Goal: Transaction & Acquisition: Purchase product/service

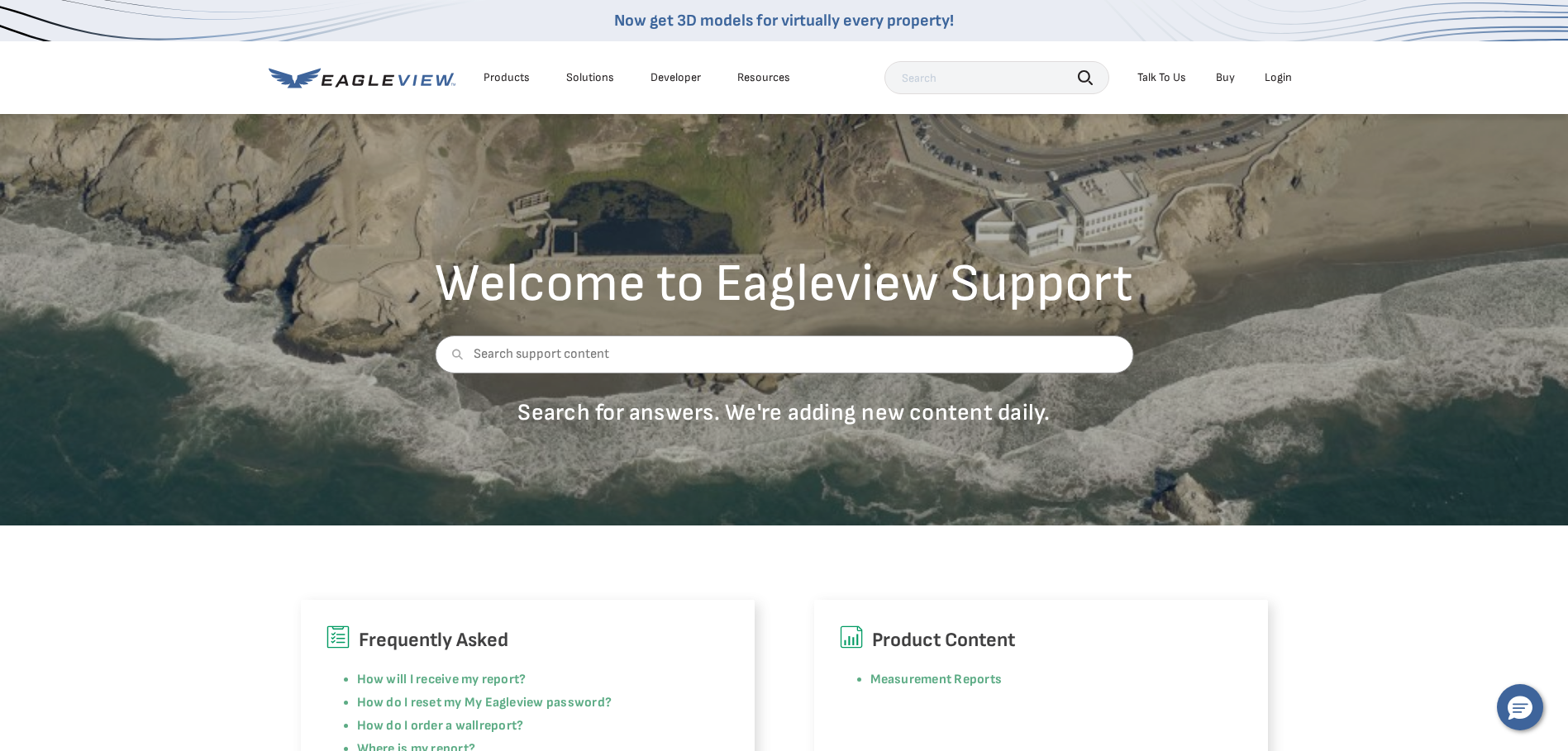
click at [1276, 82] on div "Login" at bounding box center [1278, 78] width 27 height 14
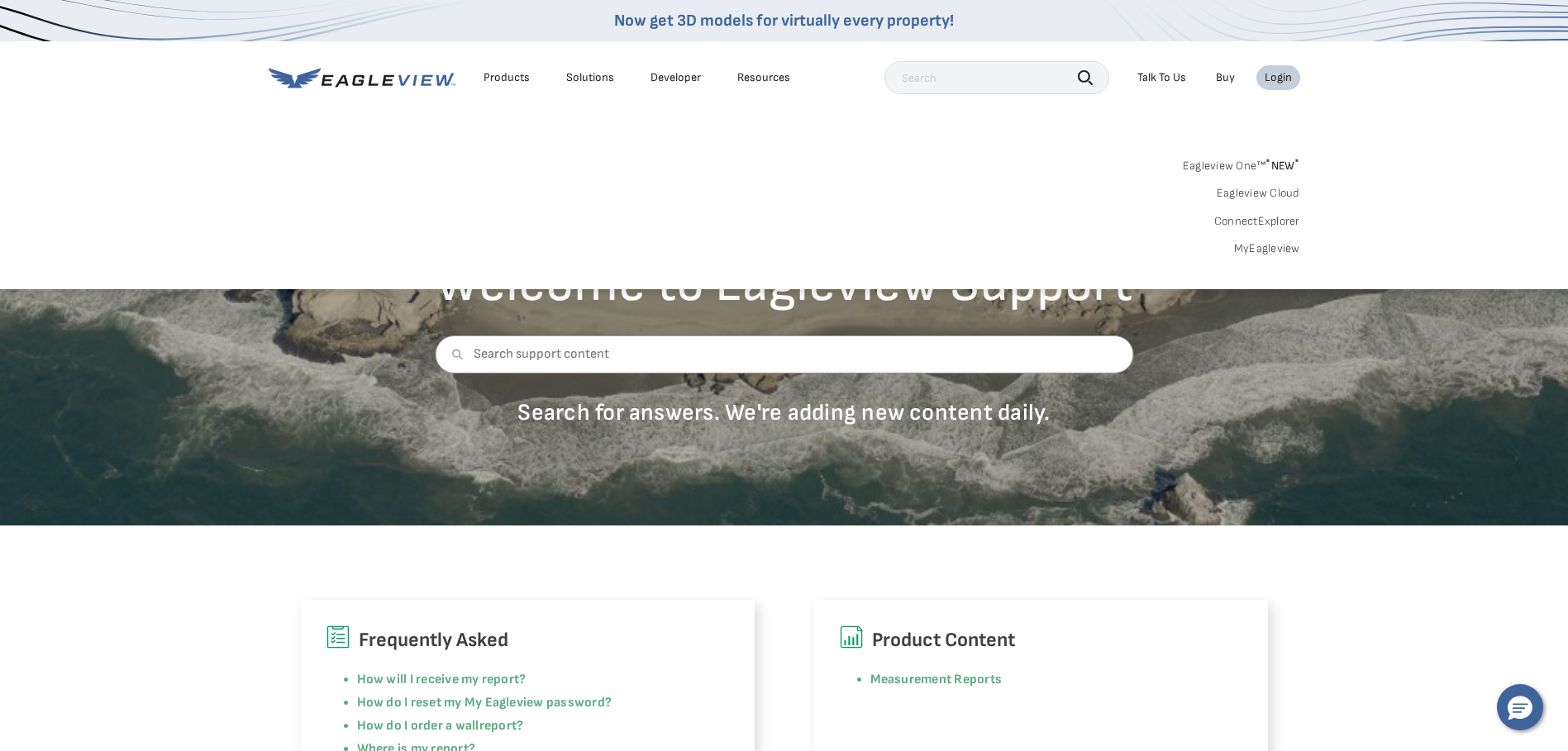
click at [1275, 252] on link "MyEagleview" at bounding box center [1266, 249] width 66 height 14
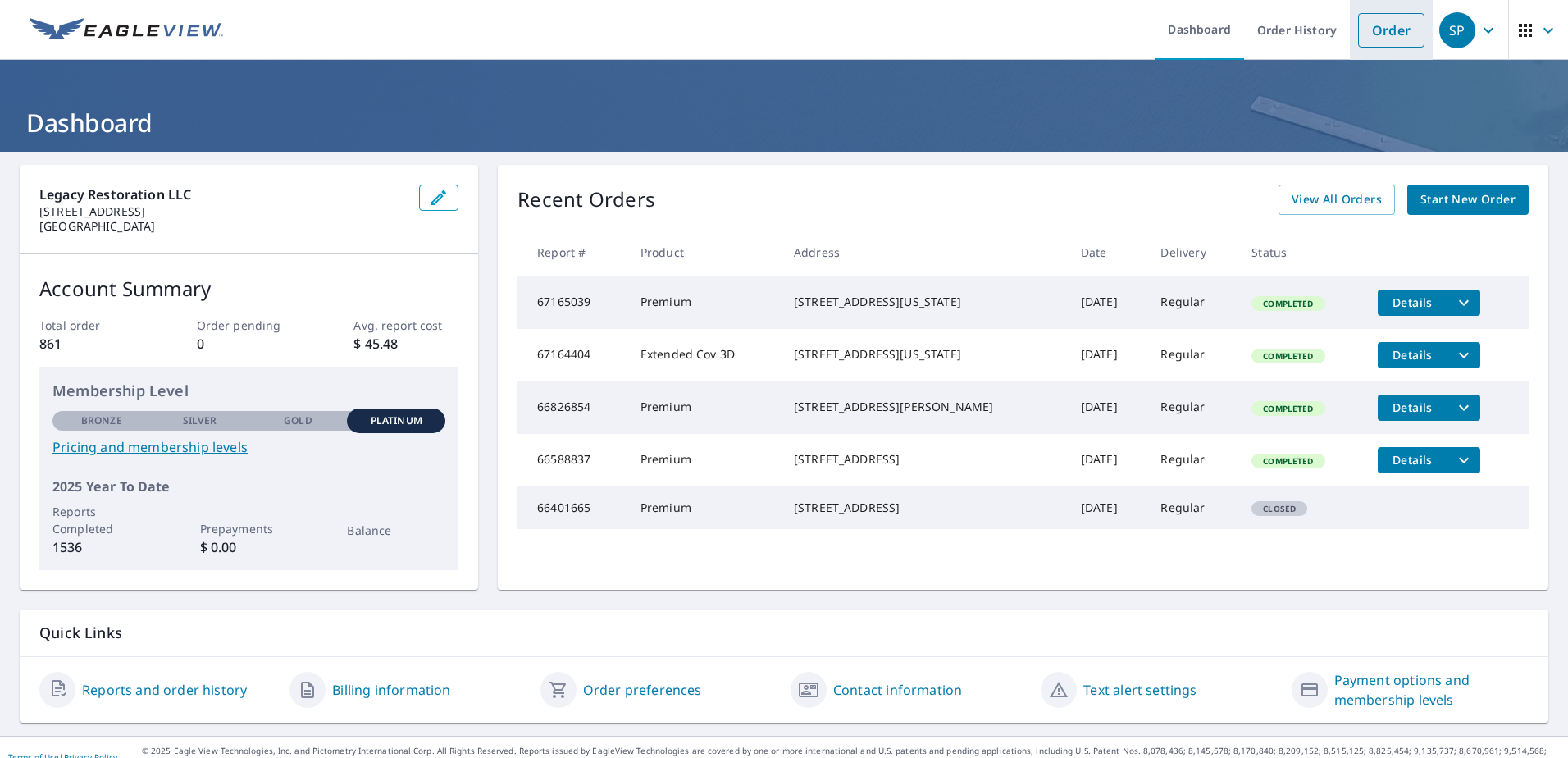
click at [1385, 38] on link "Order" at bounding box center [1391, 30] width 66 height 34
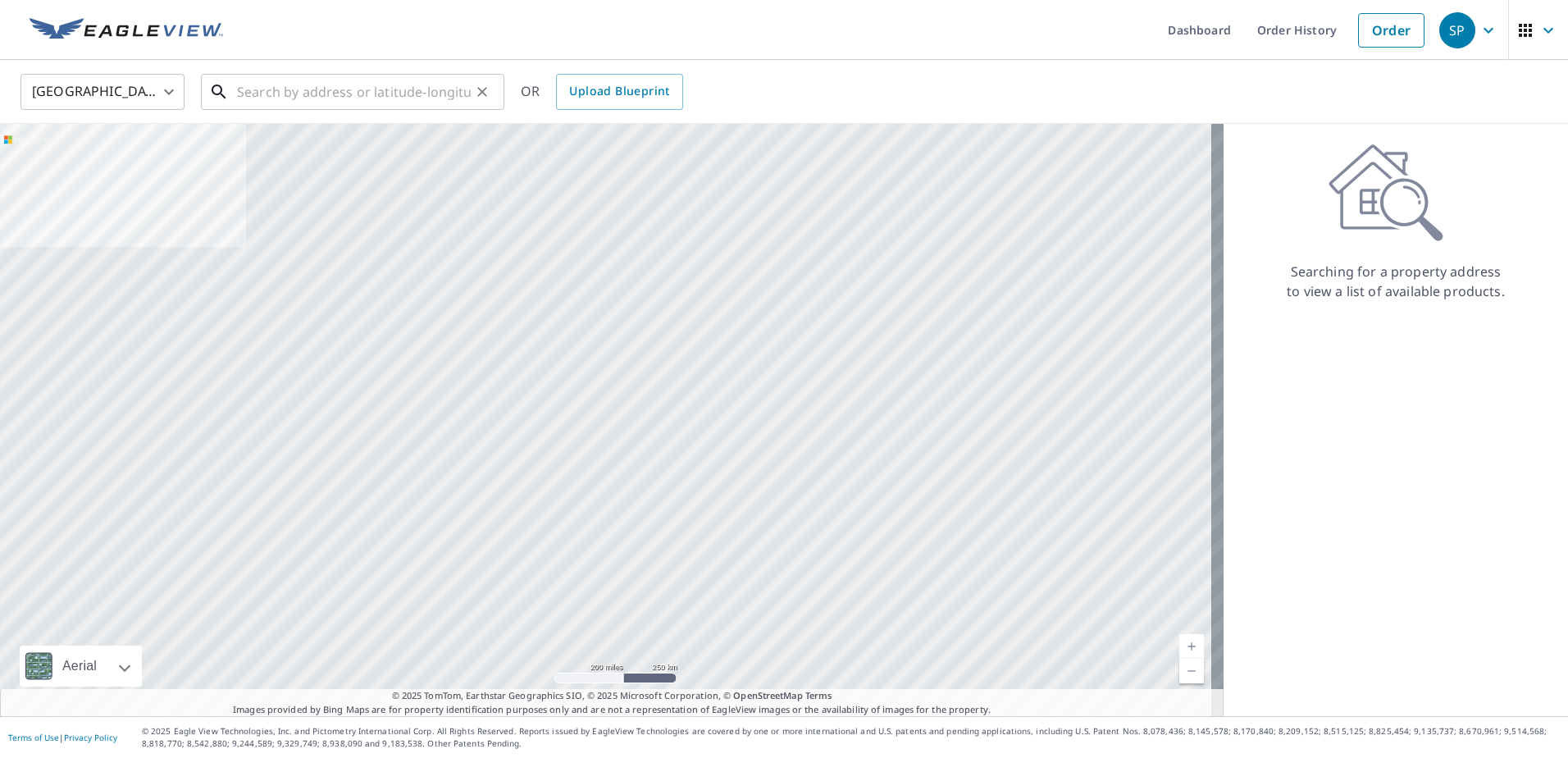
click at [329, 94] on input "text" at bounding box center [353, 91] width 233 height 46
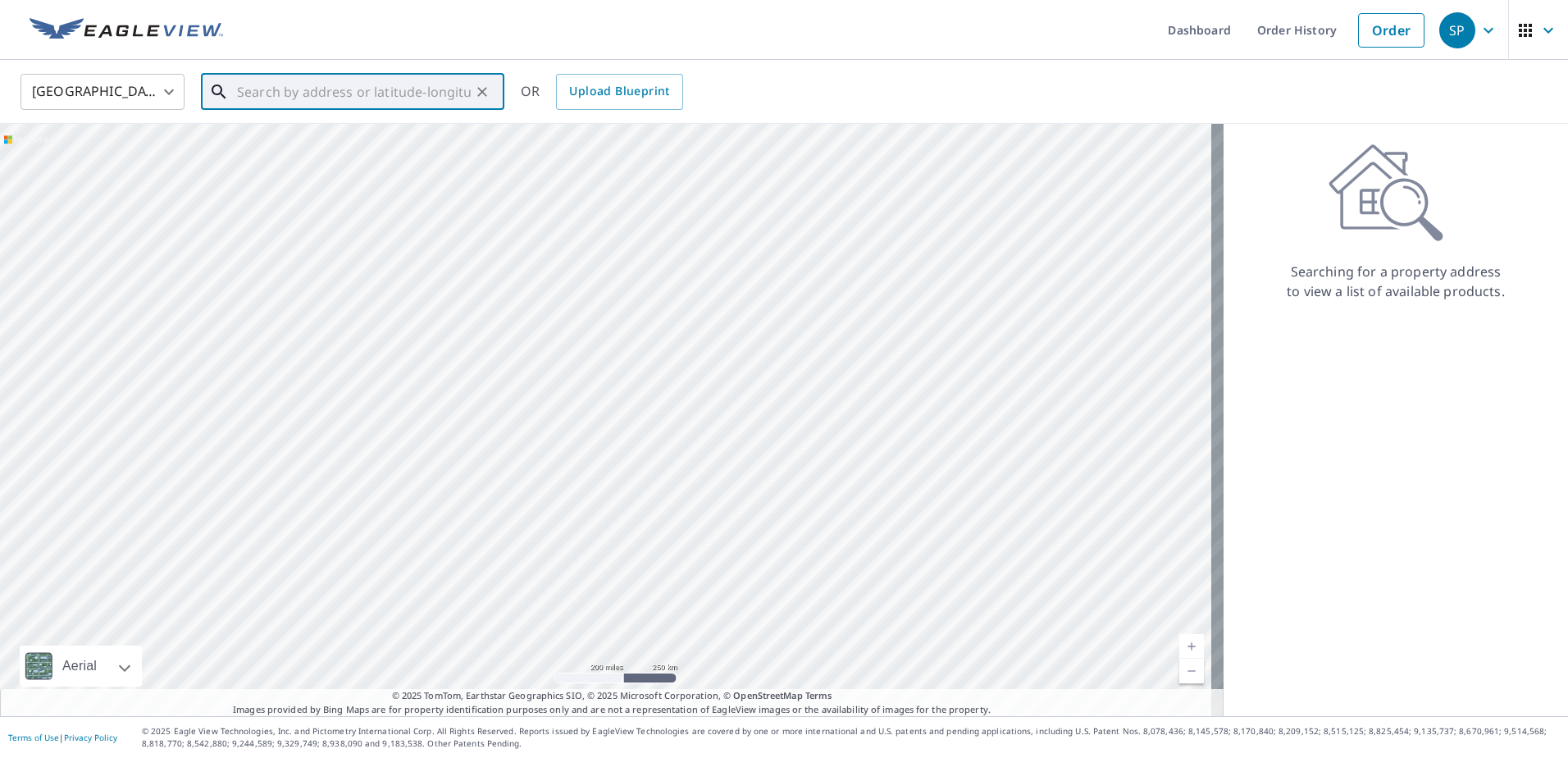
paste input "[STREET_ADDRESS]"
type input "[STREET_ADDRESS]"
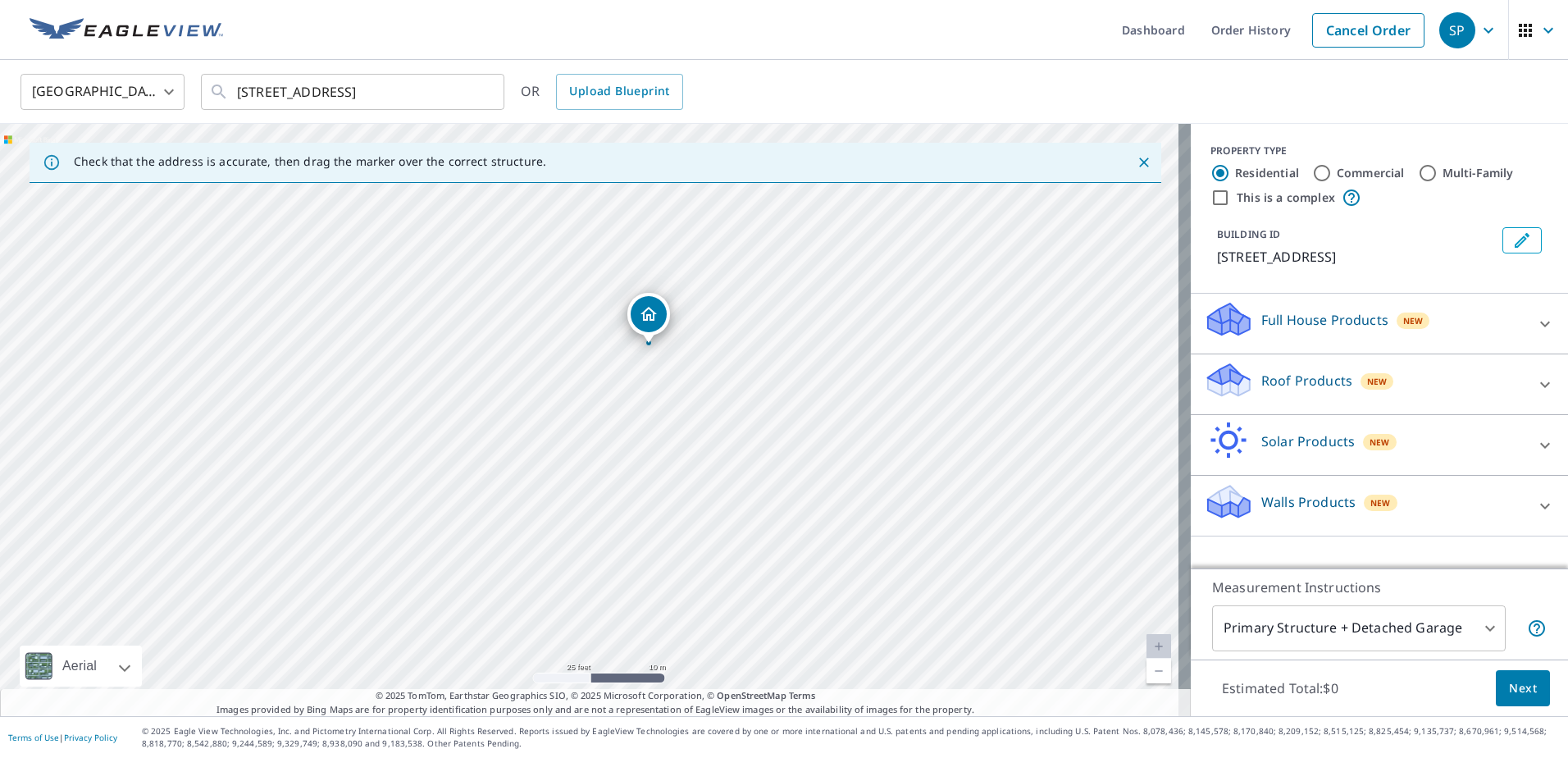
drag, startPoint x: 863, startPoint y: 481, endPoint x: 696, endPoint y: 360, distance: 206.2
click at [696, 360] on div "[STREET_ADDRESS]" at bounding box center [595, 420] width 1191 height 592
click at [1330, 315] on p "Full House Products" at bounding box center [1325, 319] width 127 height 20
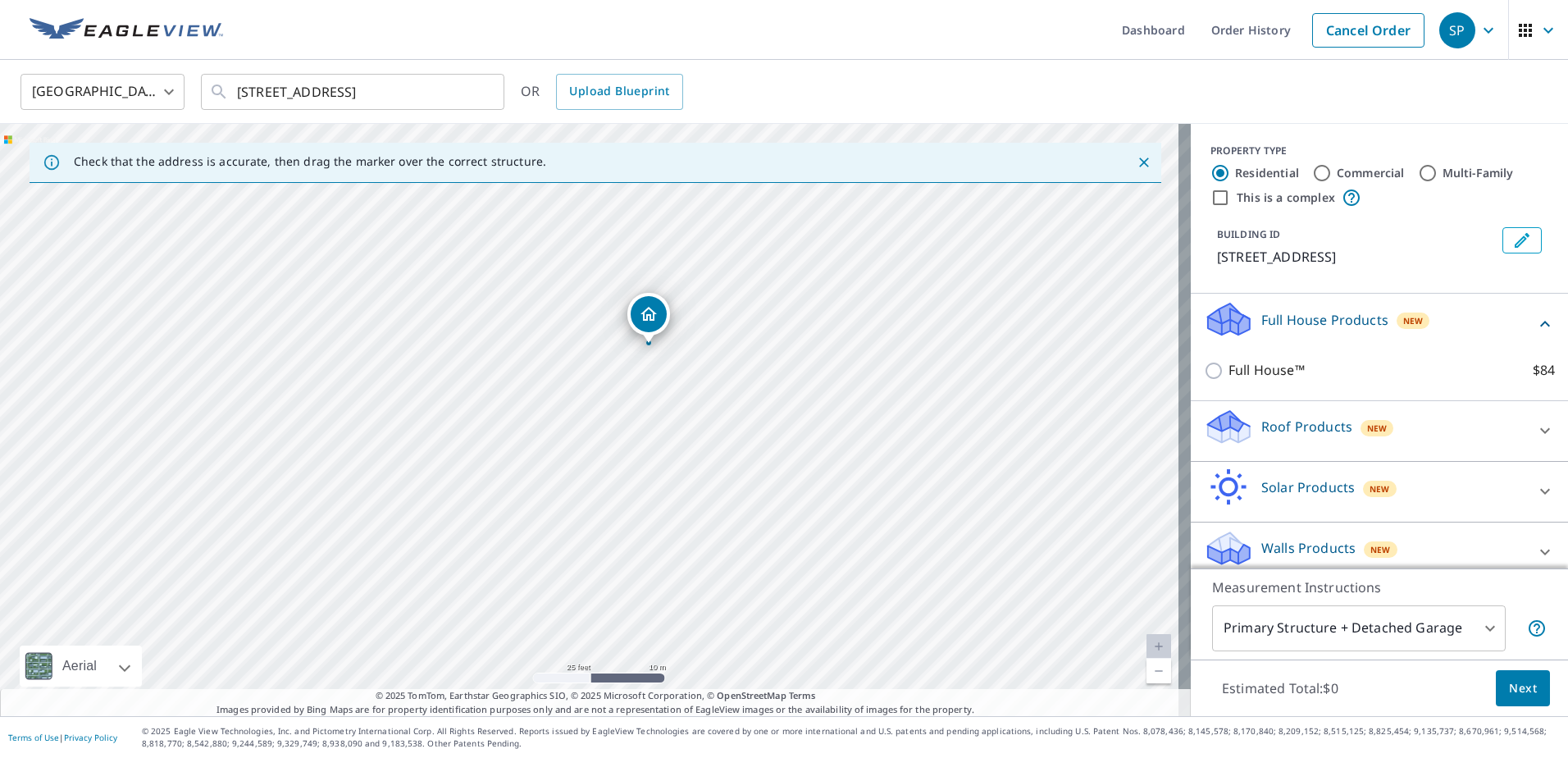
click at [1291, 422] on p "Roof Products" at bounding box center [1307, 427] width 91 height 20
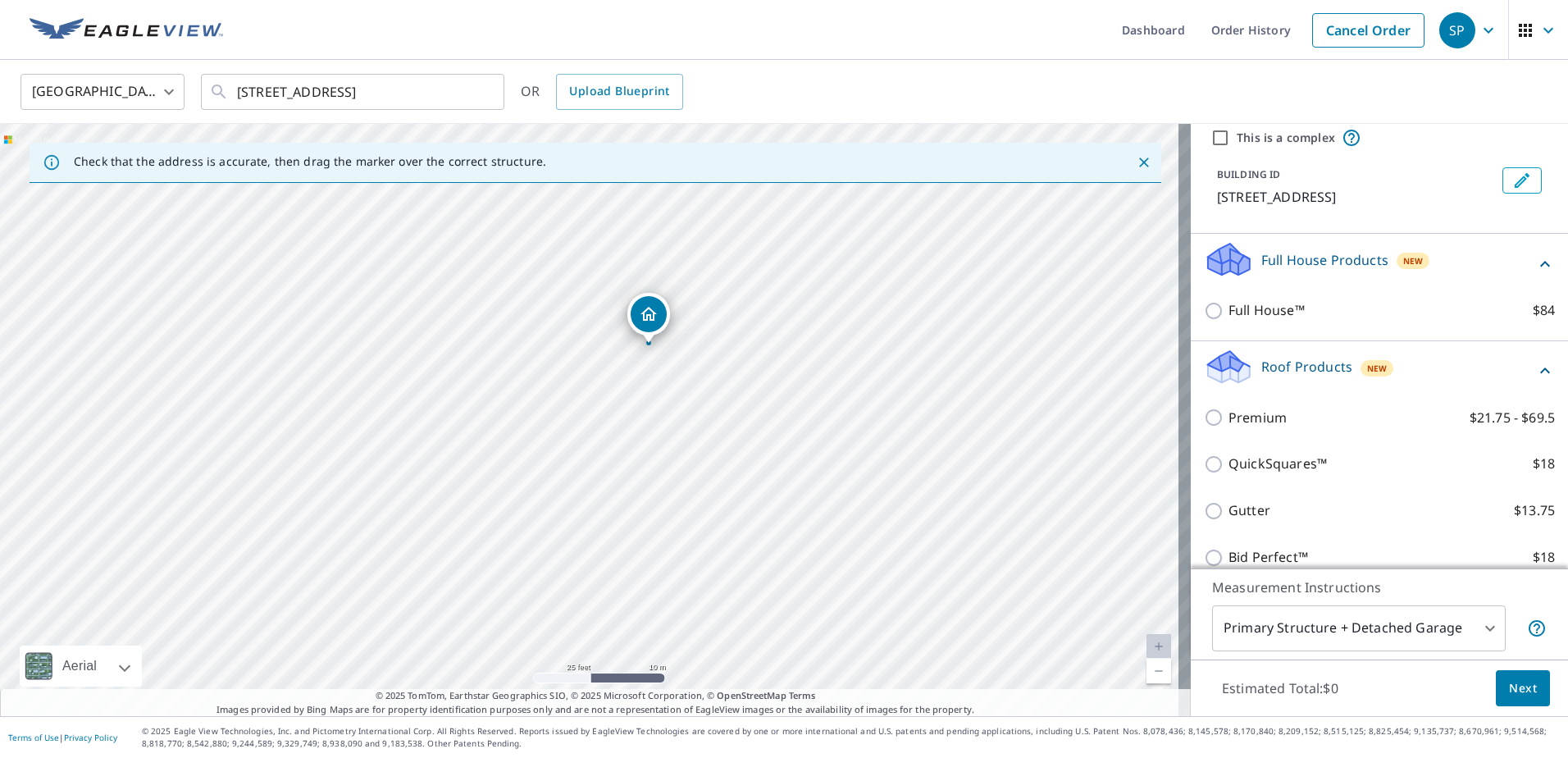
scroll to position [82, 0]
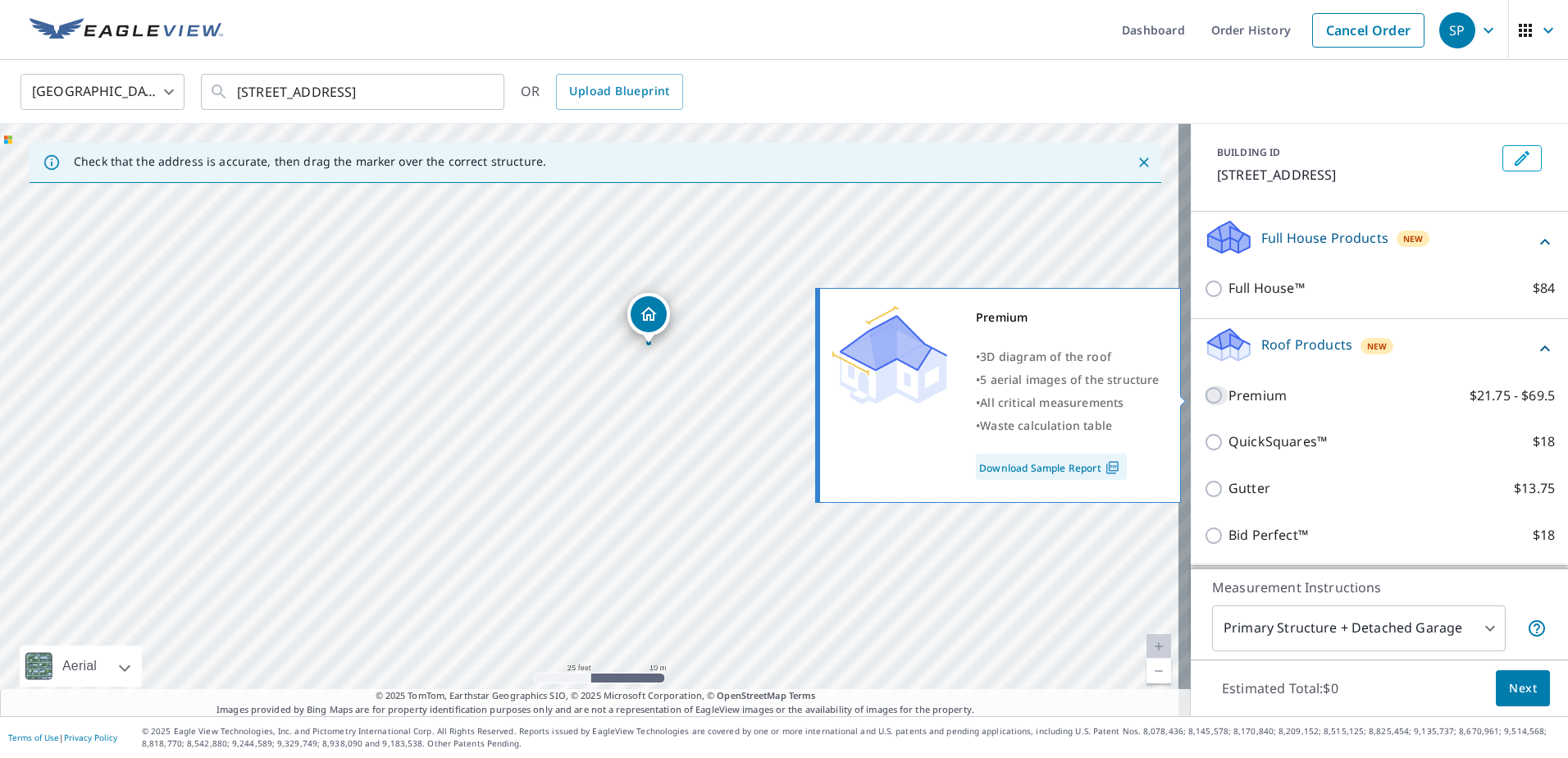
click at [1204, 394] on input "Premium $21.75 - $69.5" at bounding box center [1216, 396] width 24 height 20
checkbox input "true"
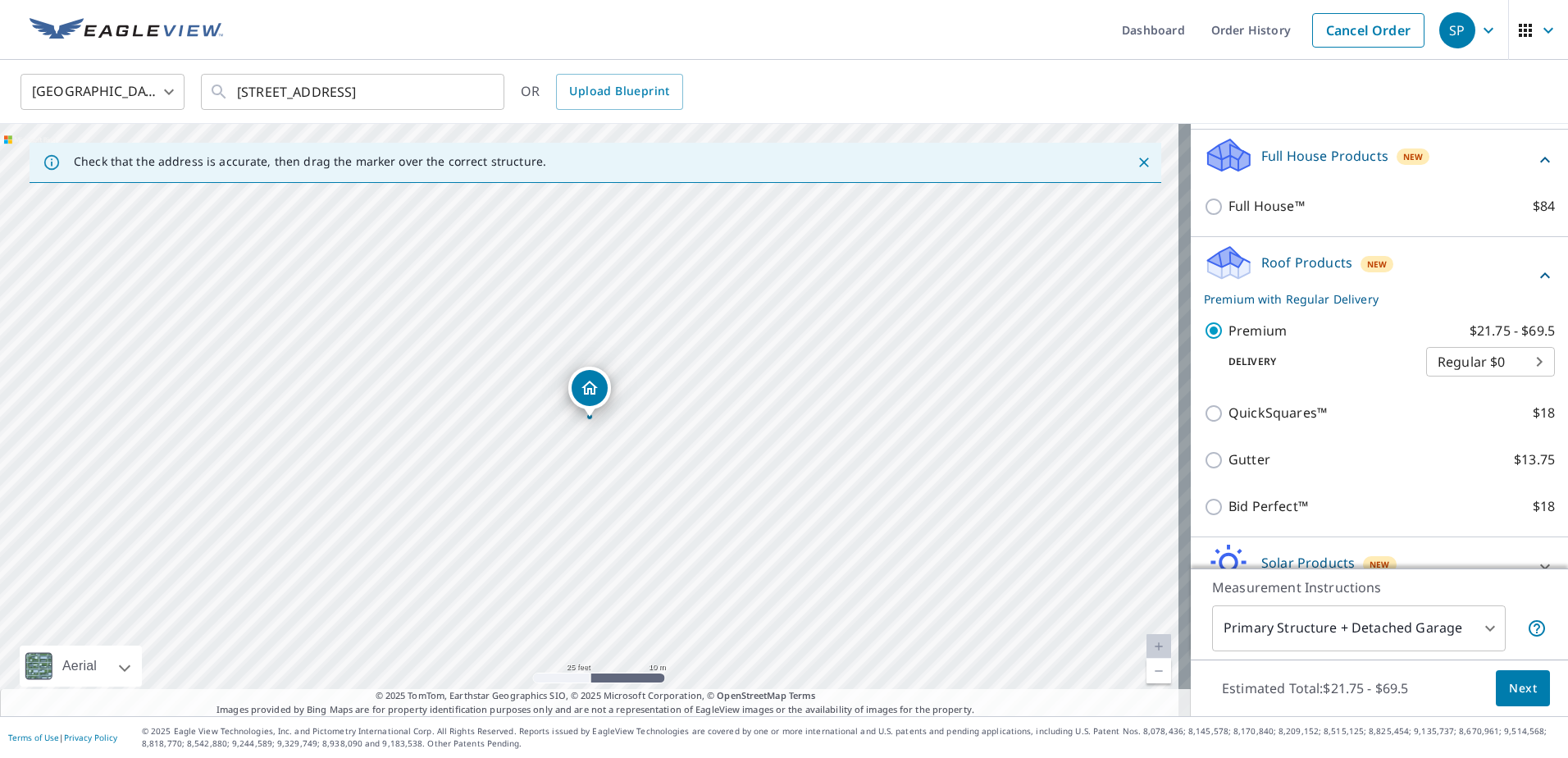
scroll to position [254, 0]
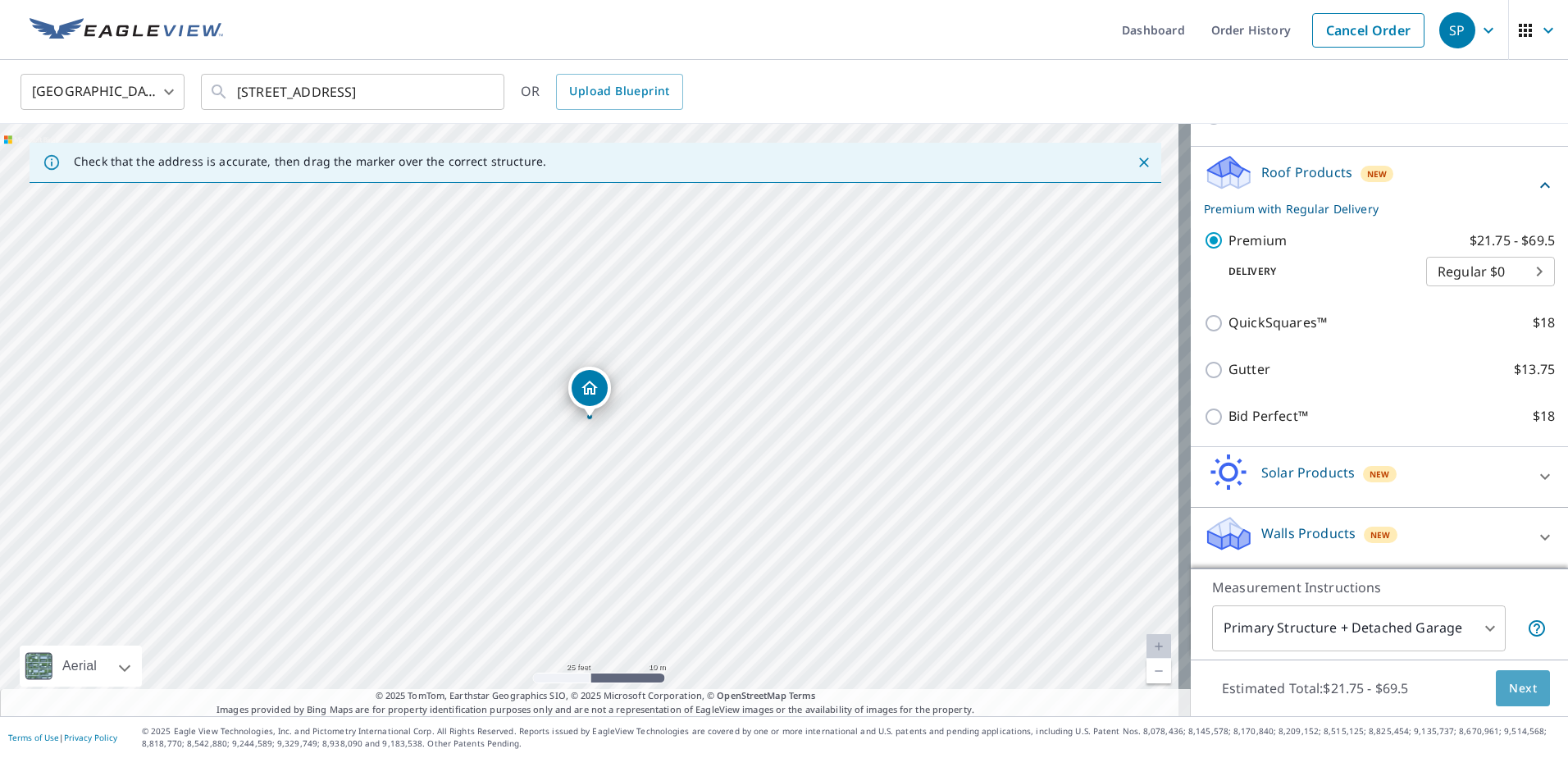
click at [1509, 687] on span "Next" at bounding box center [1522, 688] width 28 height 21
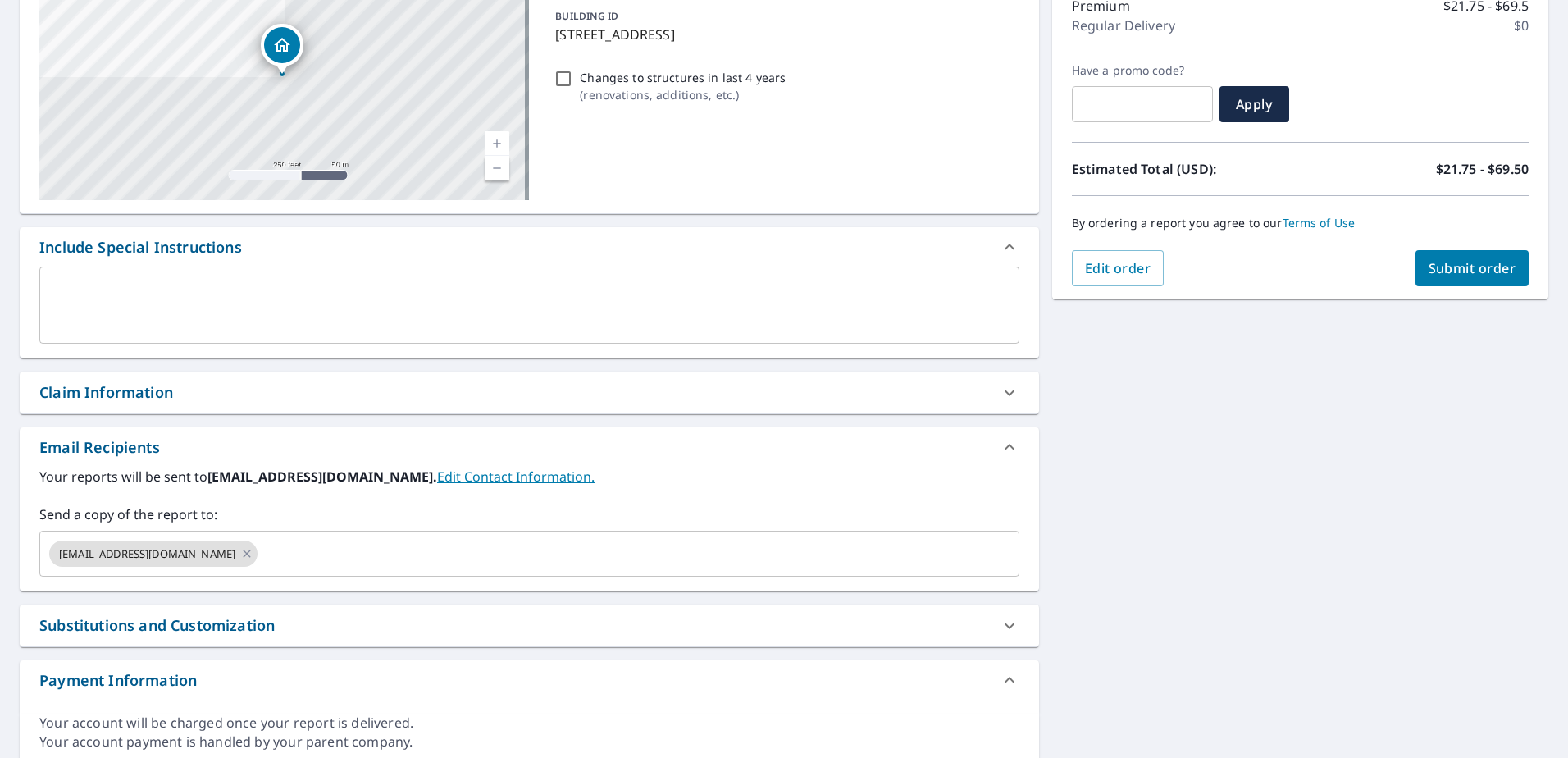
scroll to position [246, 0]
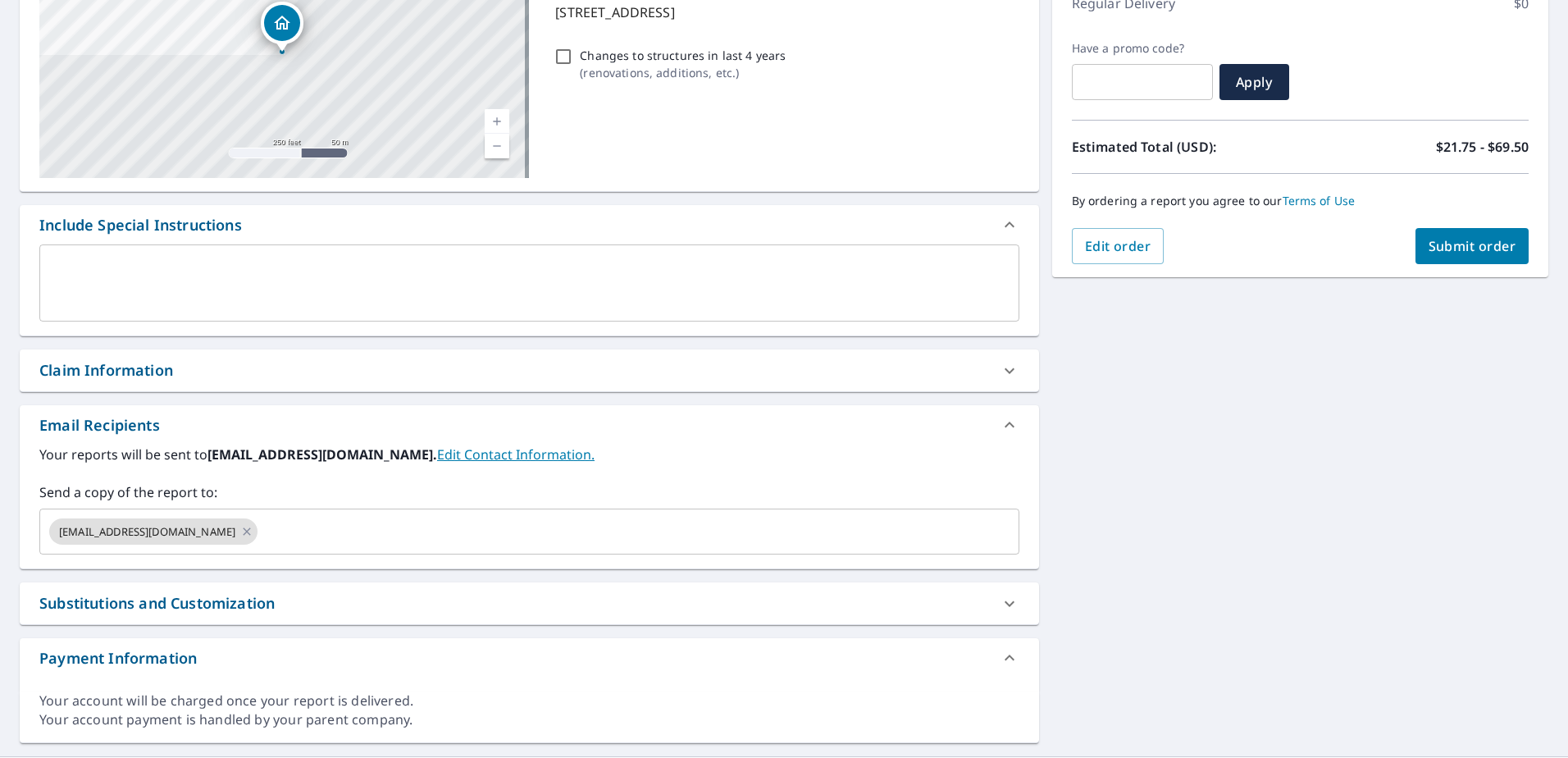
click at [1006, 374] on icon at bounding box center [1009, 370] width 20 height 20
checkbox input "true"
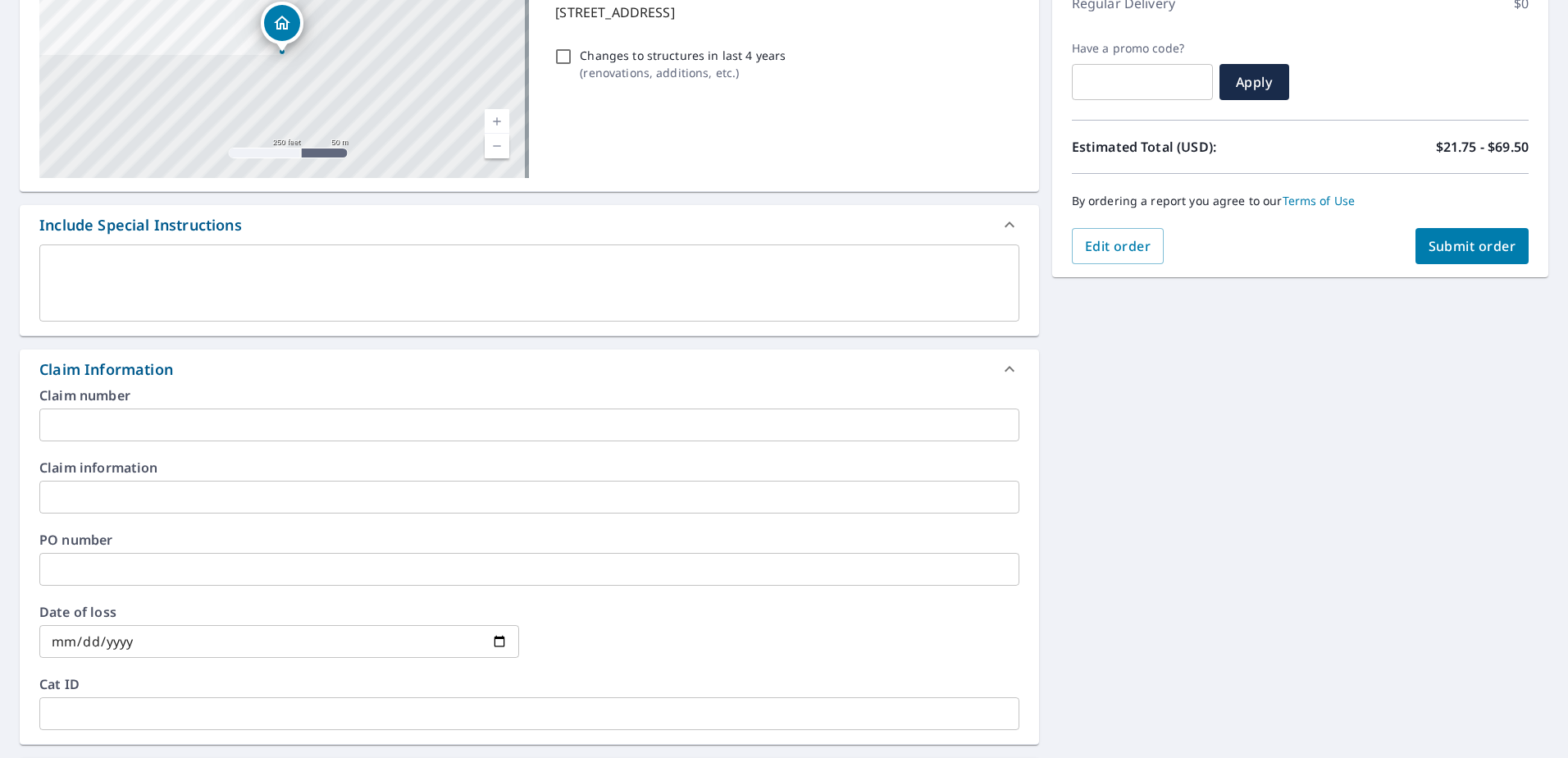
click at [107, 572] on input "text" at bounding box center [529, 569] width 979 height 33
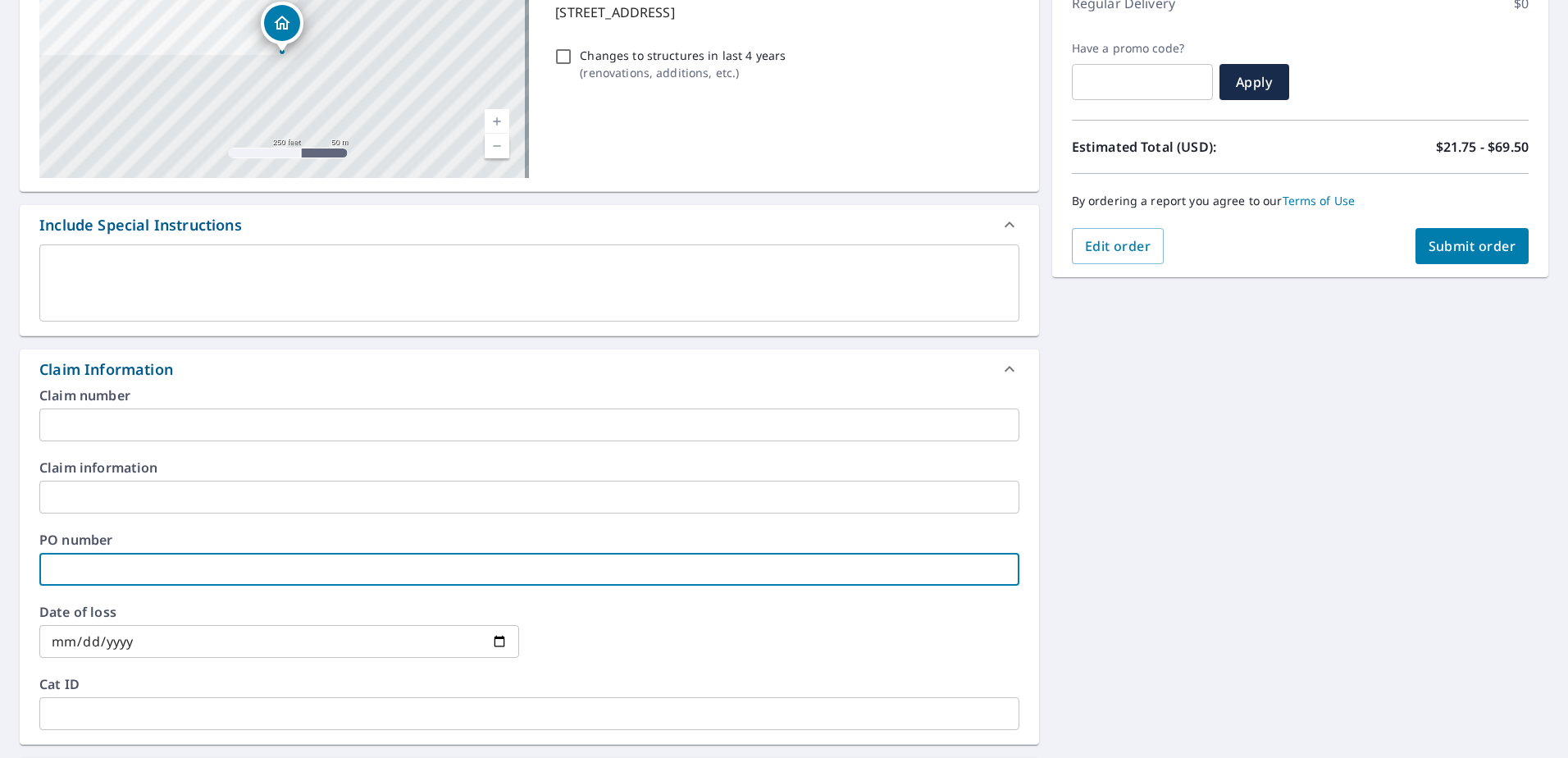
type input "1"
checkbox input "true"
type input "10"
checkbox input "true"
type input "10C"
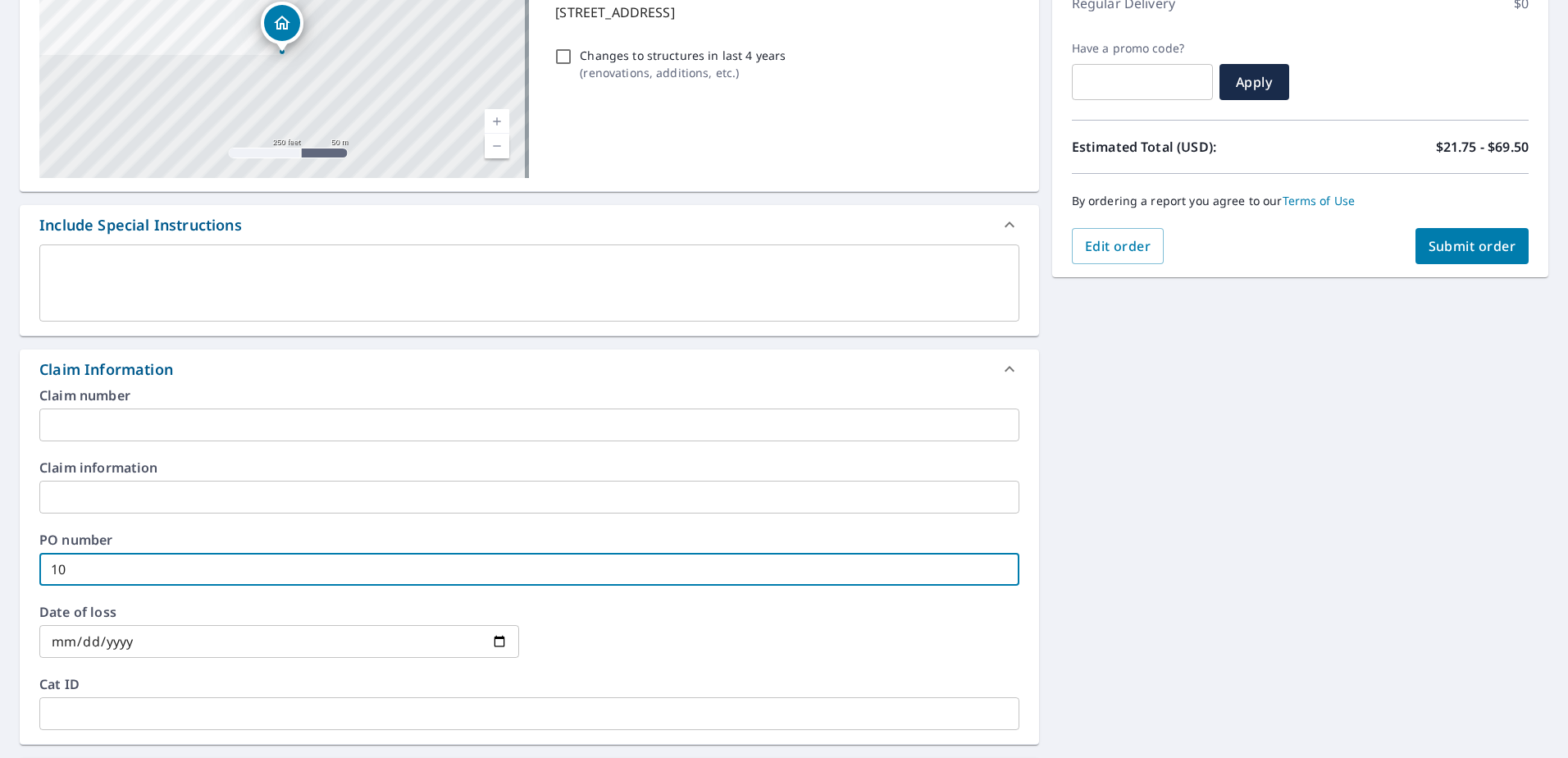
checkbox input "true"
type input "10CH"
checkbox input "true"
type input "10CHI"
checkbox input "true"
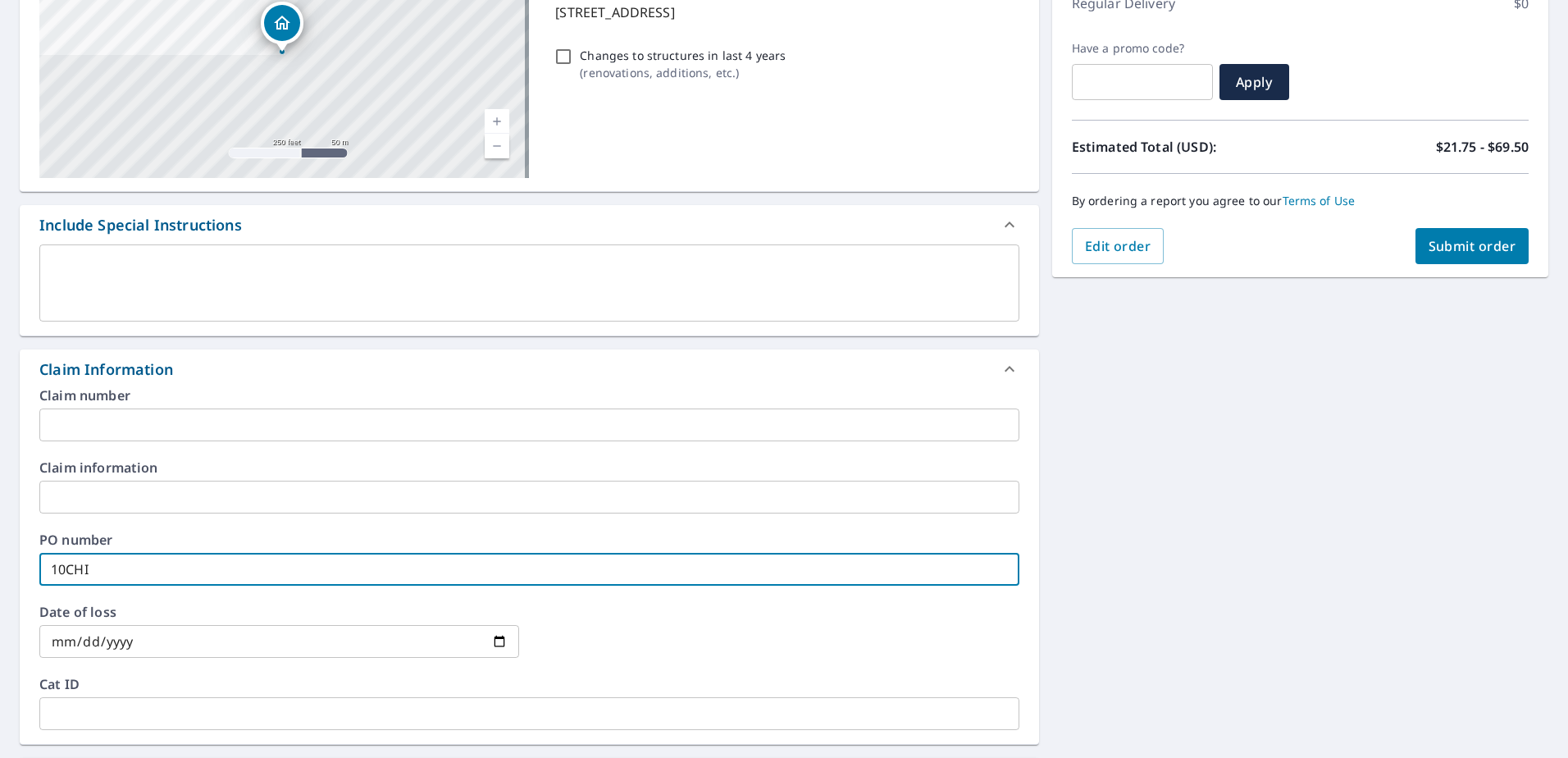
type input "10CHI1"
checkbox input "true"
type input "10CHI1-"
checkbox input "true"
type input "10CHI1-2"
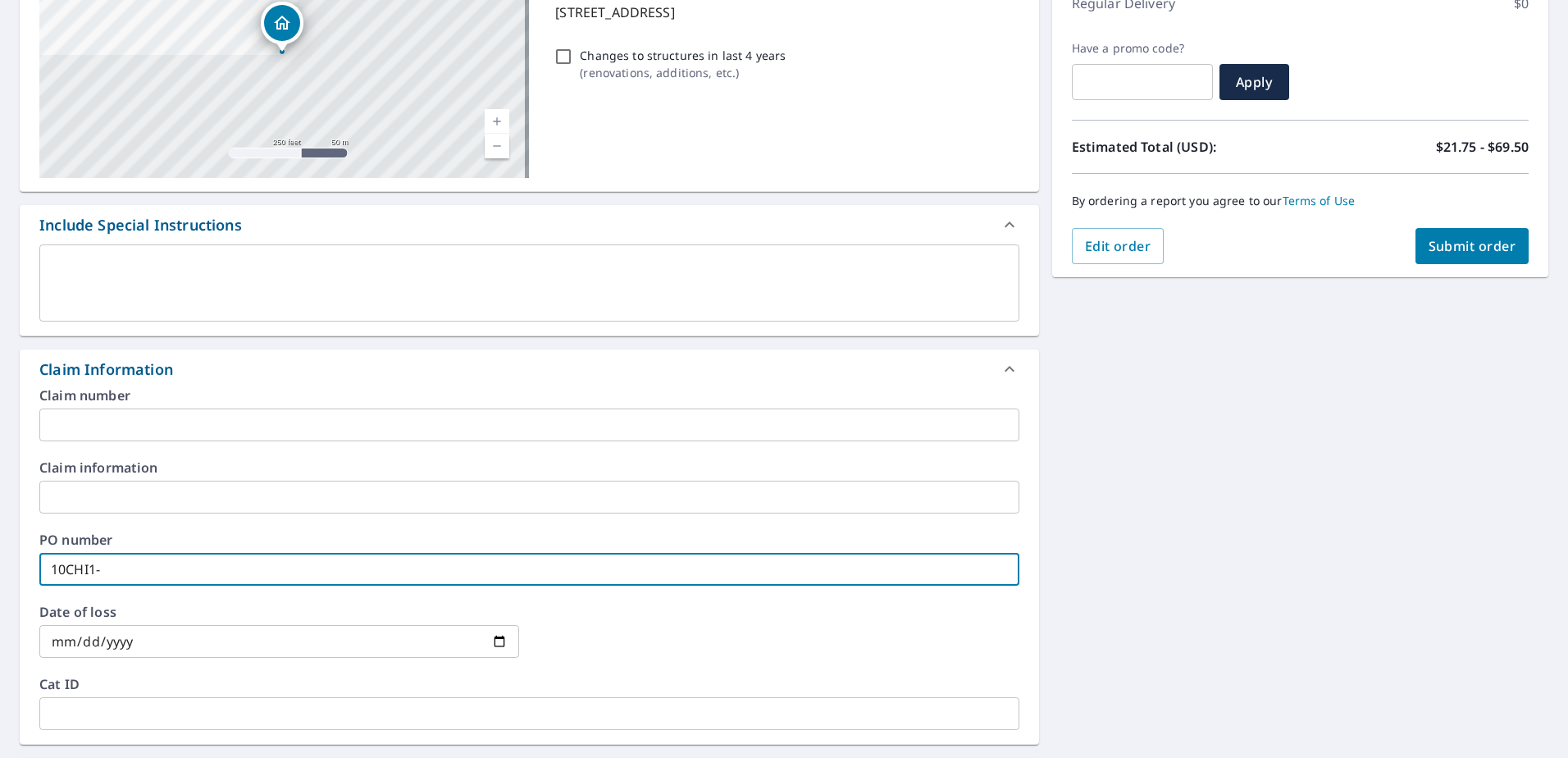
checkbox input "true"
type input "10CHI1-24"
checkbox input "true"
type input "10CHI1-241"
checkbox input "true"
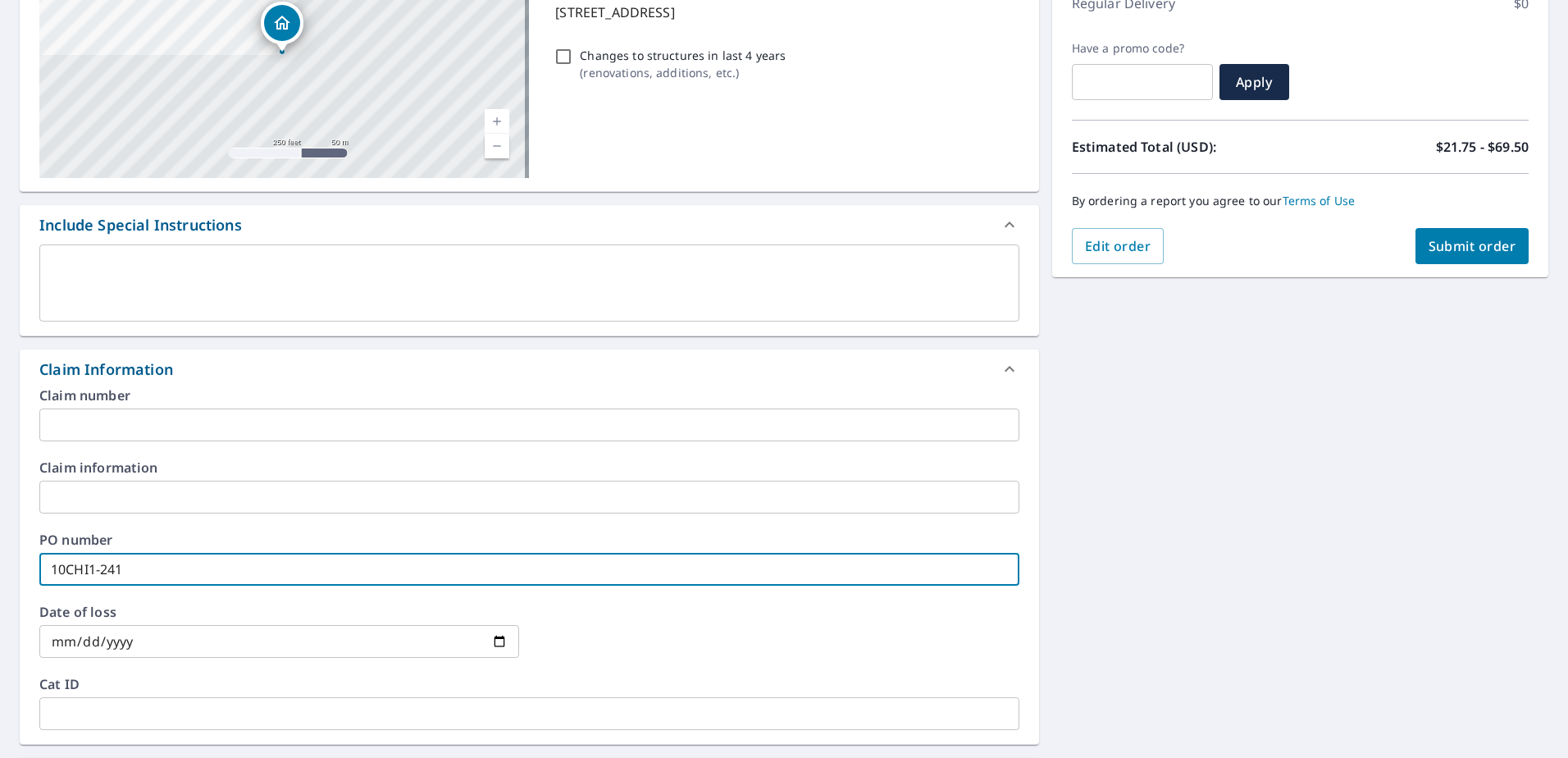
type input "10CHI1-2413"
checkbox input "true"
type input "10CHI1-24135"
checkbox input "true"
type input "10CHI1-241353"
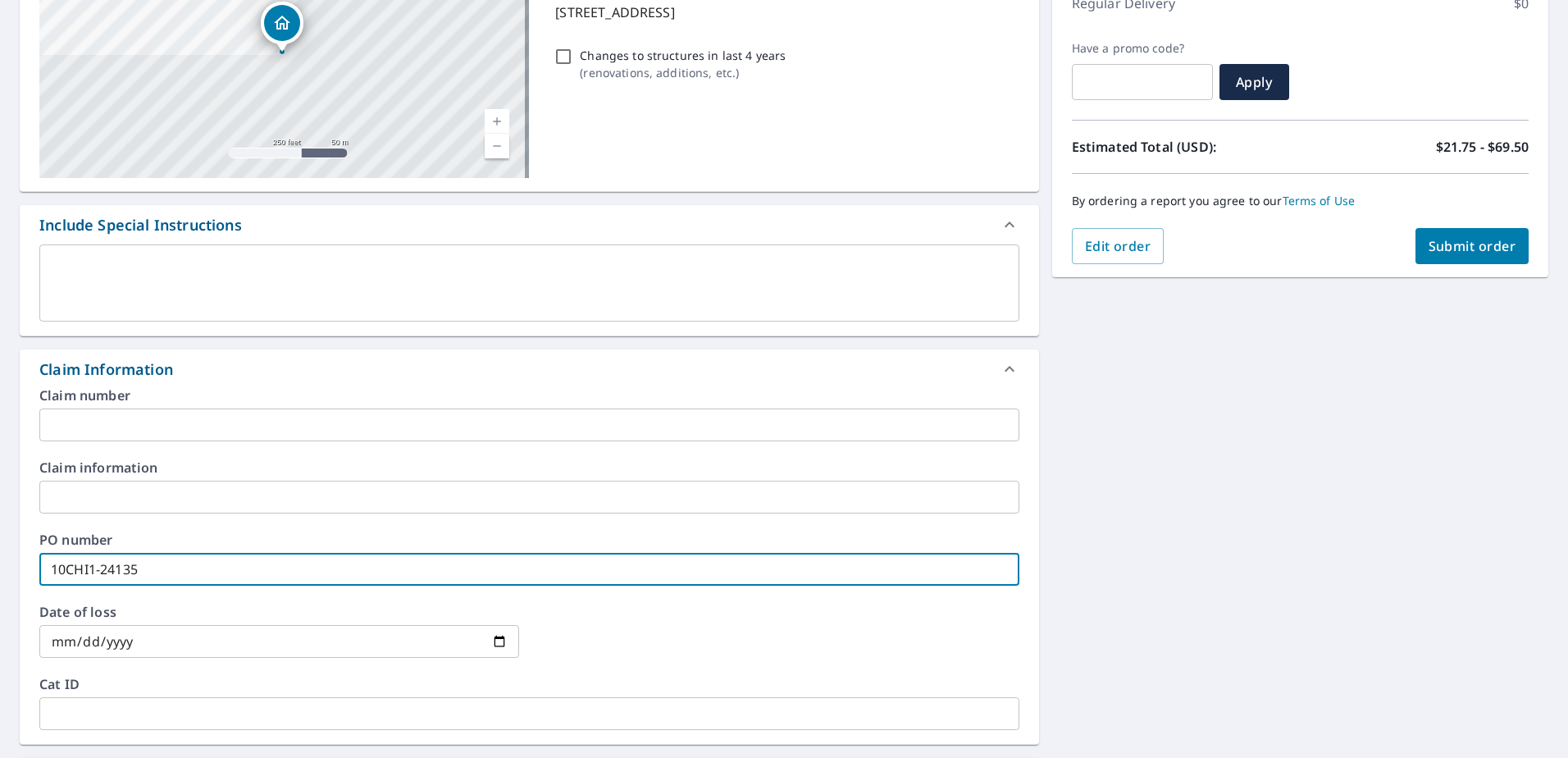
checkbox input "true"
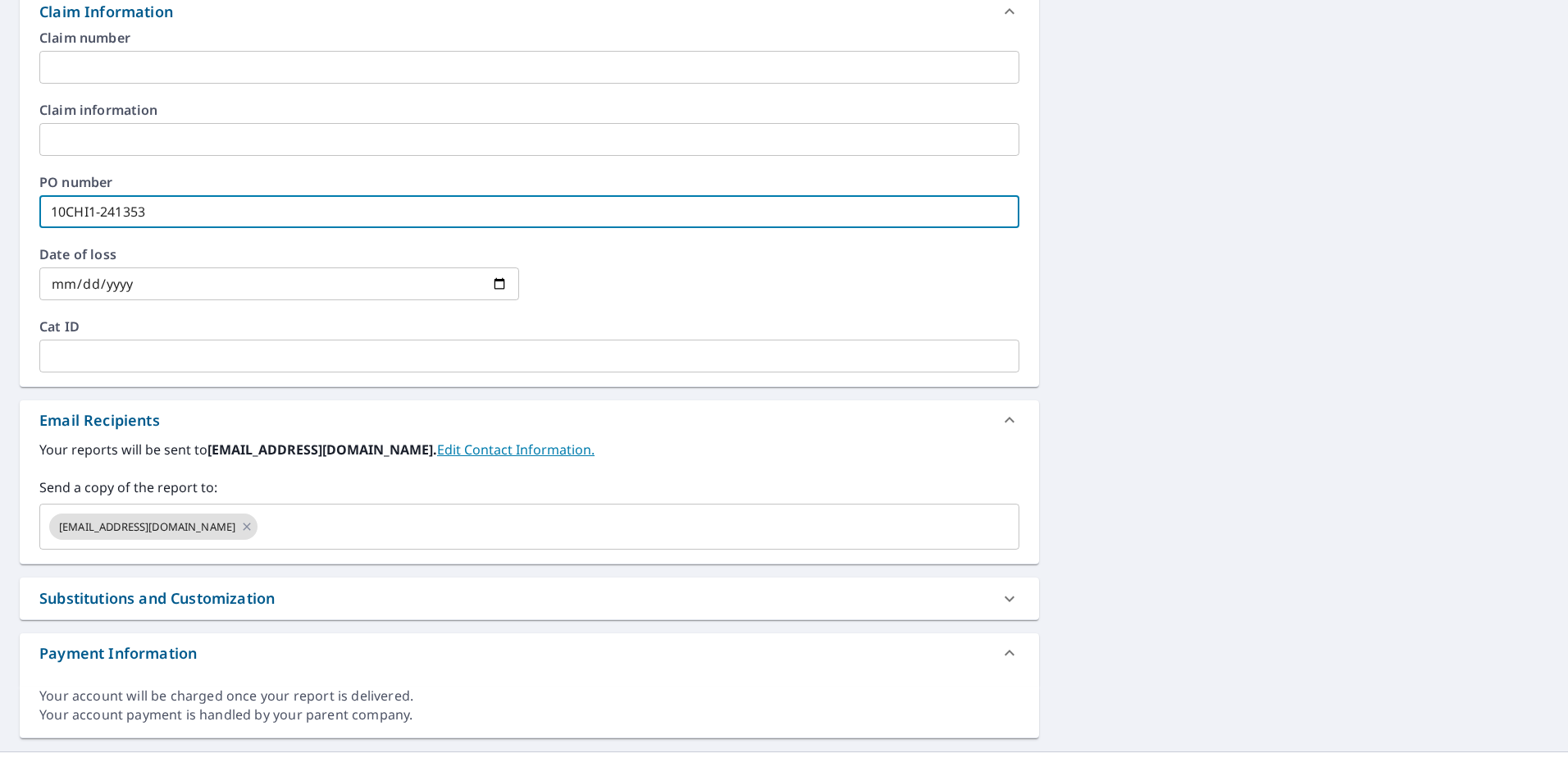
scroll to position [639, 0]
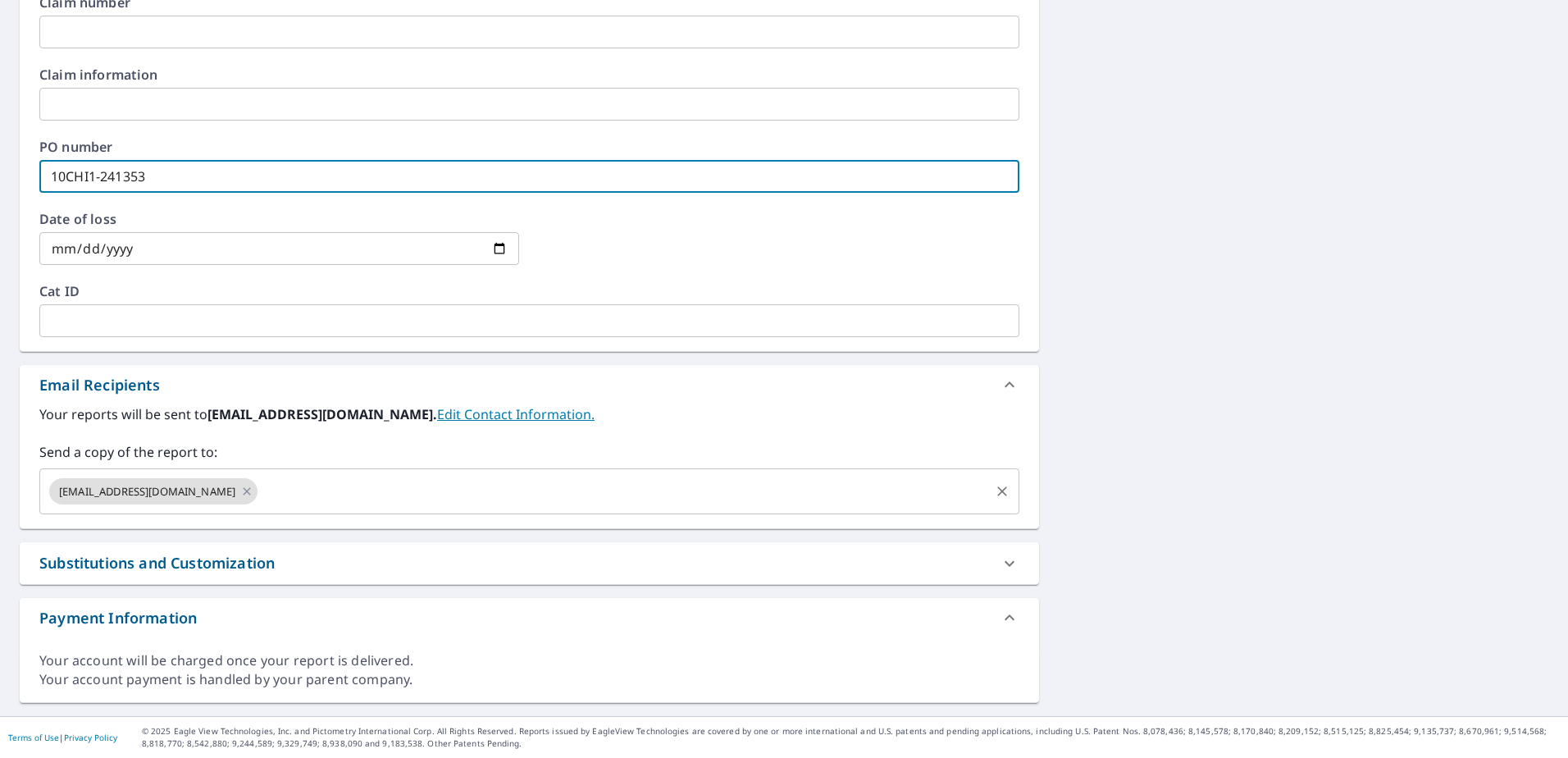
type input "10CHI1-241353"
click at [290, 482] on input "text" at bounding box center [623, 491] width 726 height 31
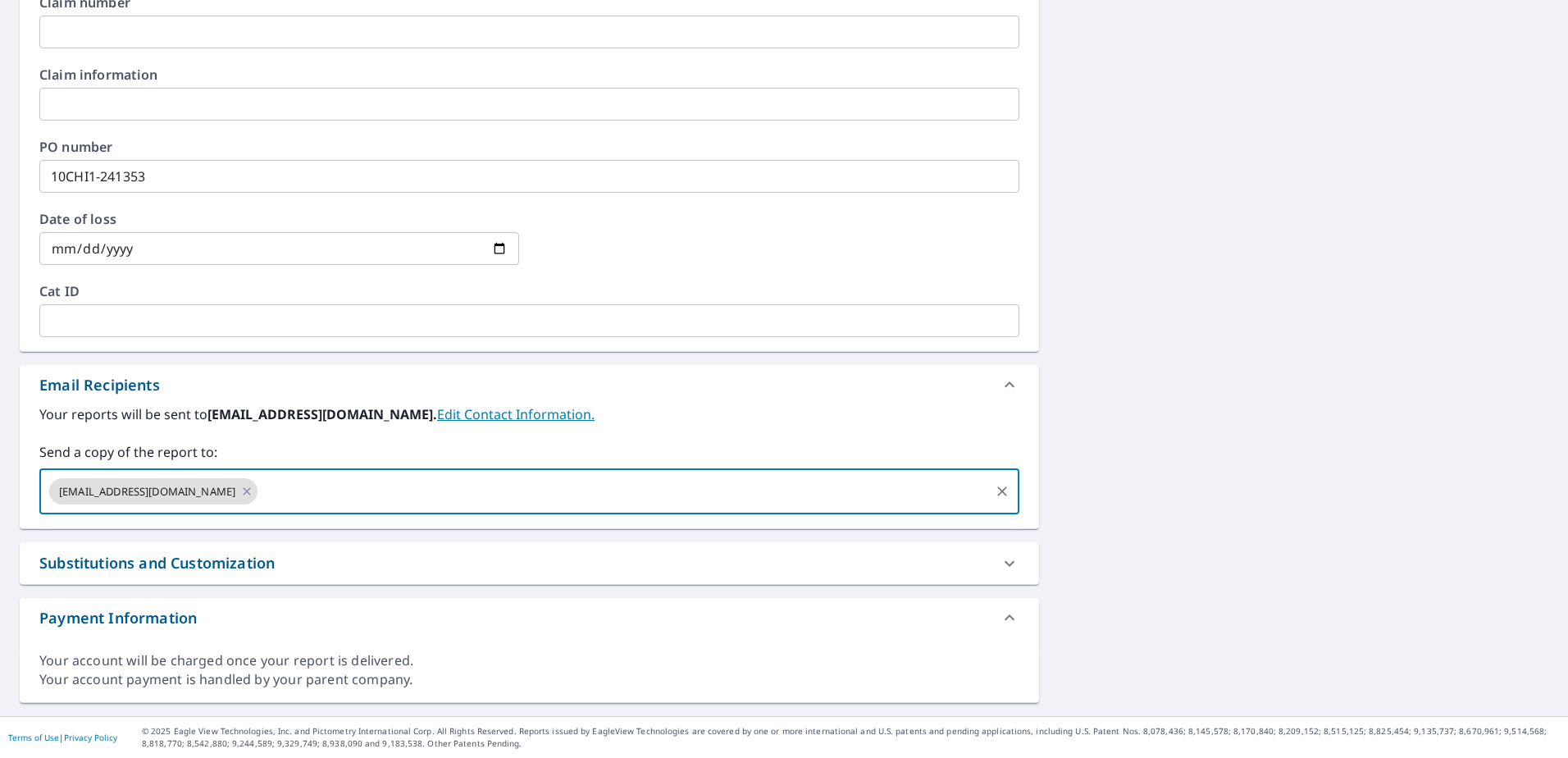
click at [281, 496] on input "text" at bounding box center [623, 491] width 726 height 31
type input "J"
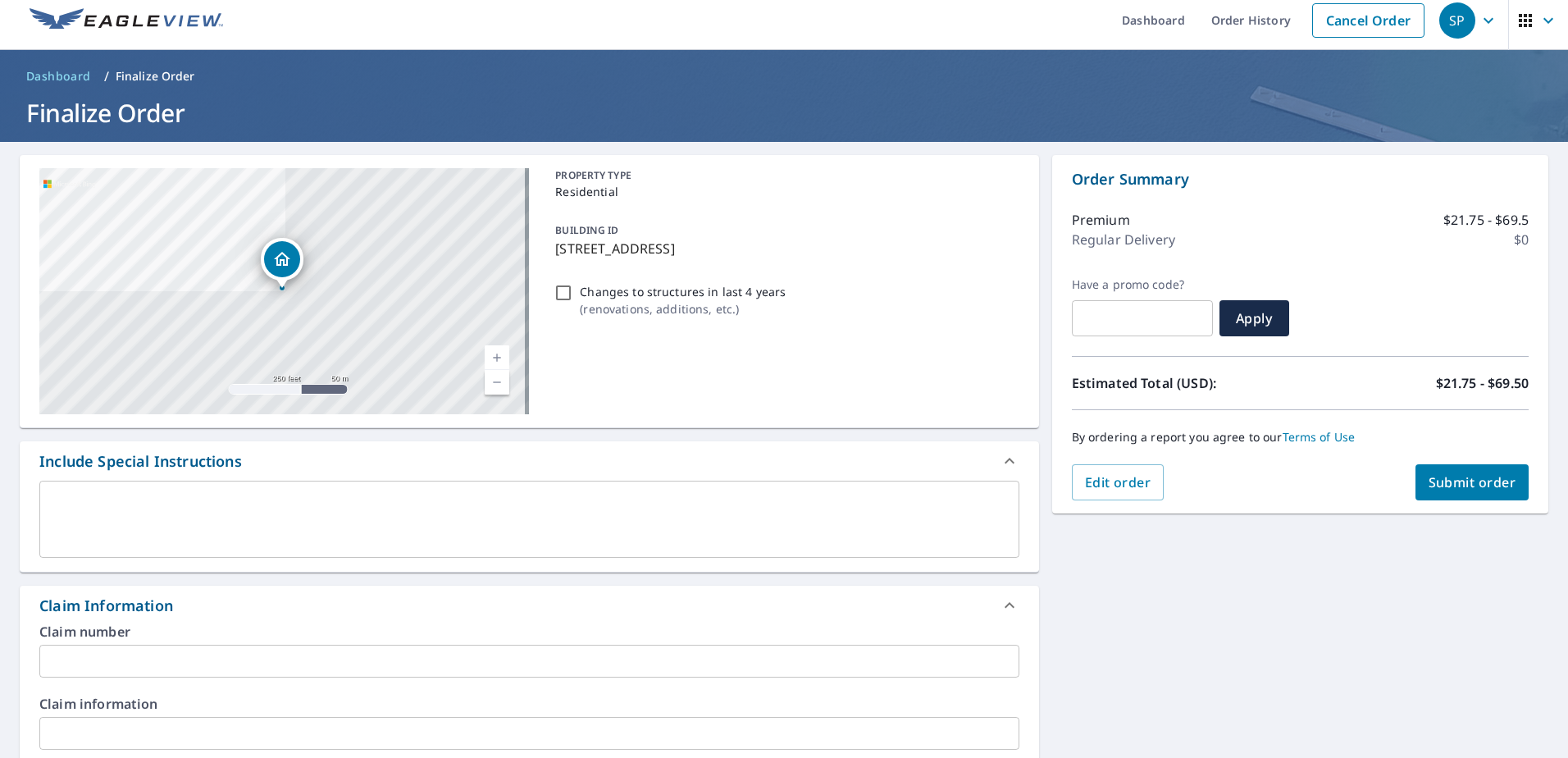
scroll to position [0, 0]
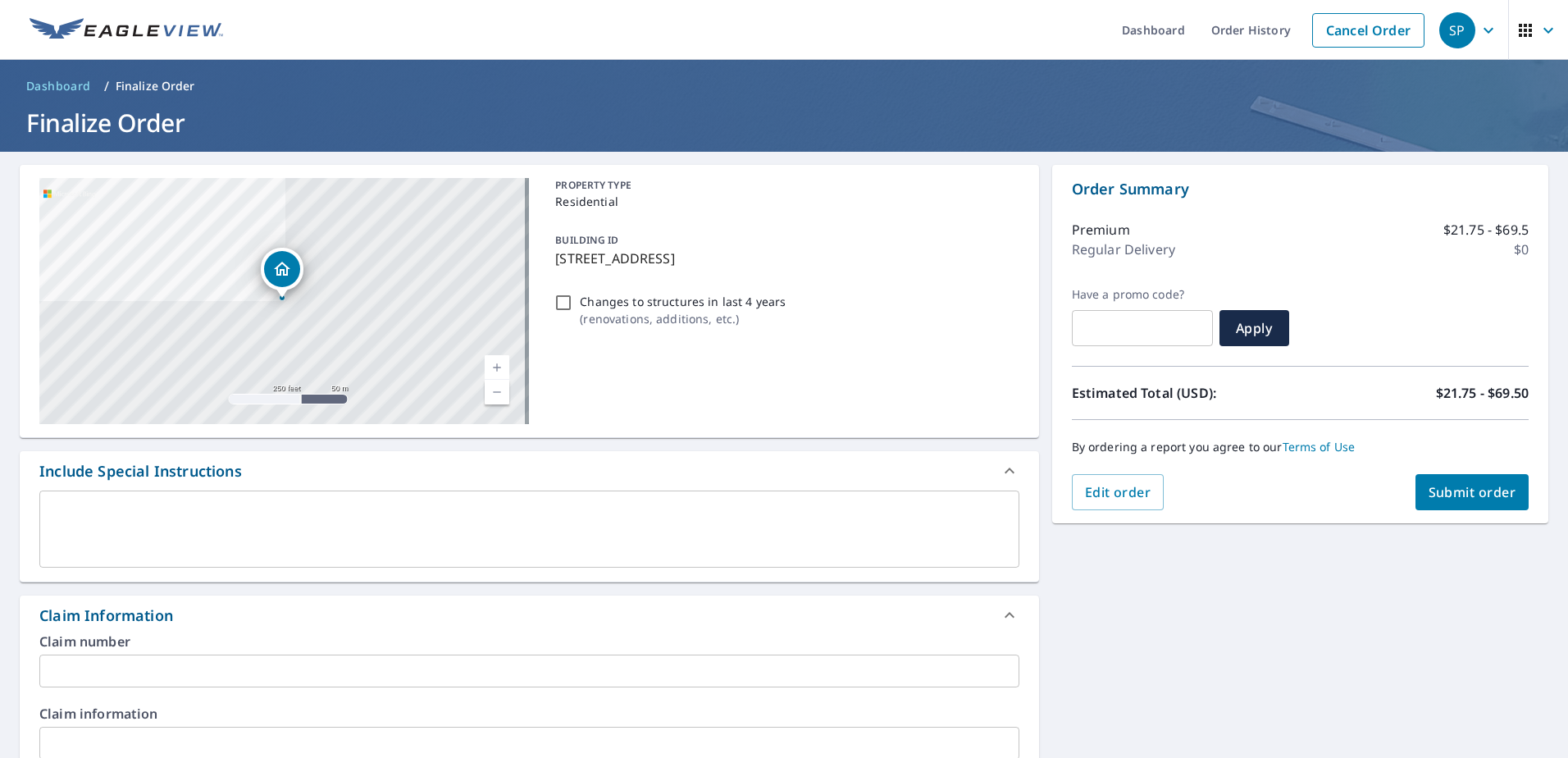
type input "jopatz@legacyrestorationllc.com"
click at [1453, 486] on span "Submit order" at bounding box center [1472, 492] width 88 height 18
checkbox input "true"
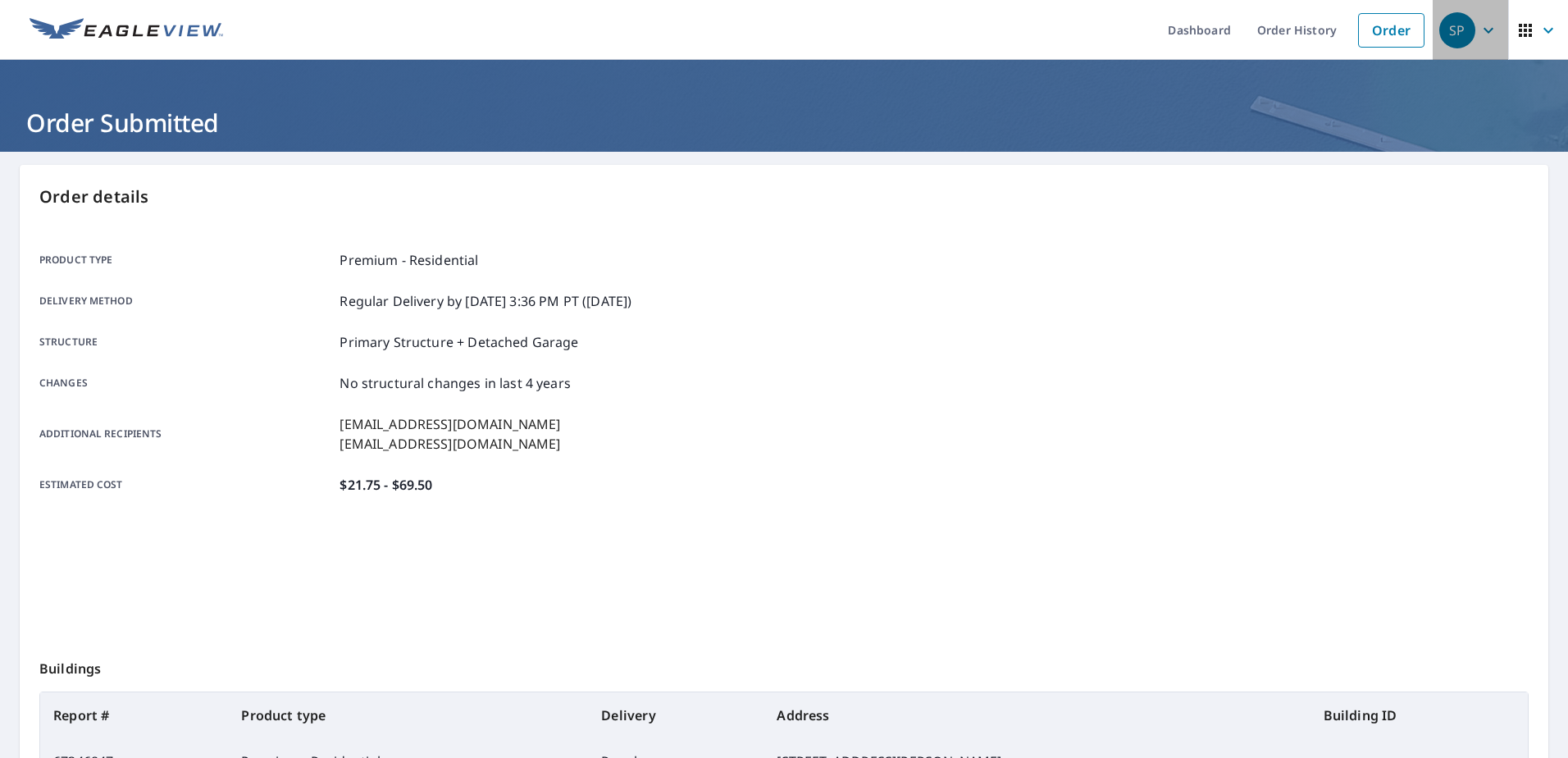
click at [1479, 32] on icon "button" at bounding box center [1488, 30] width 20 height 20
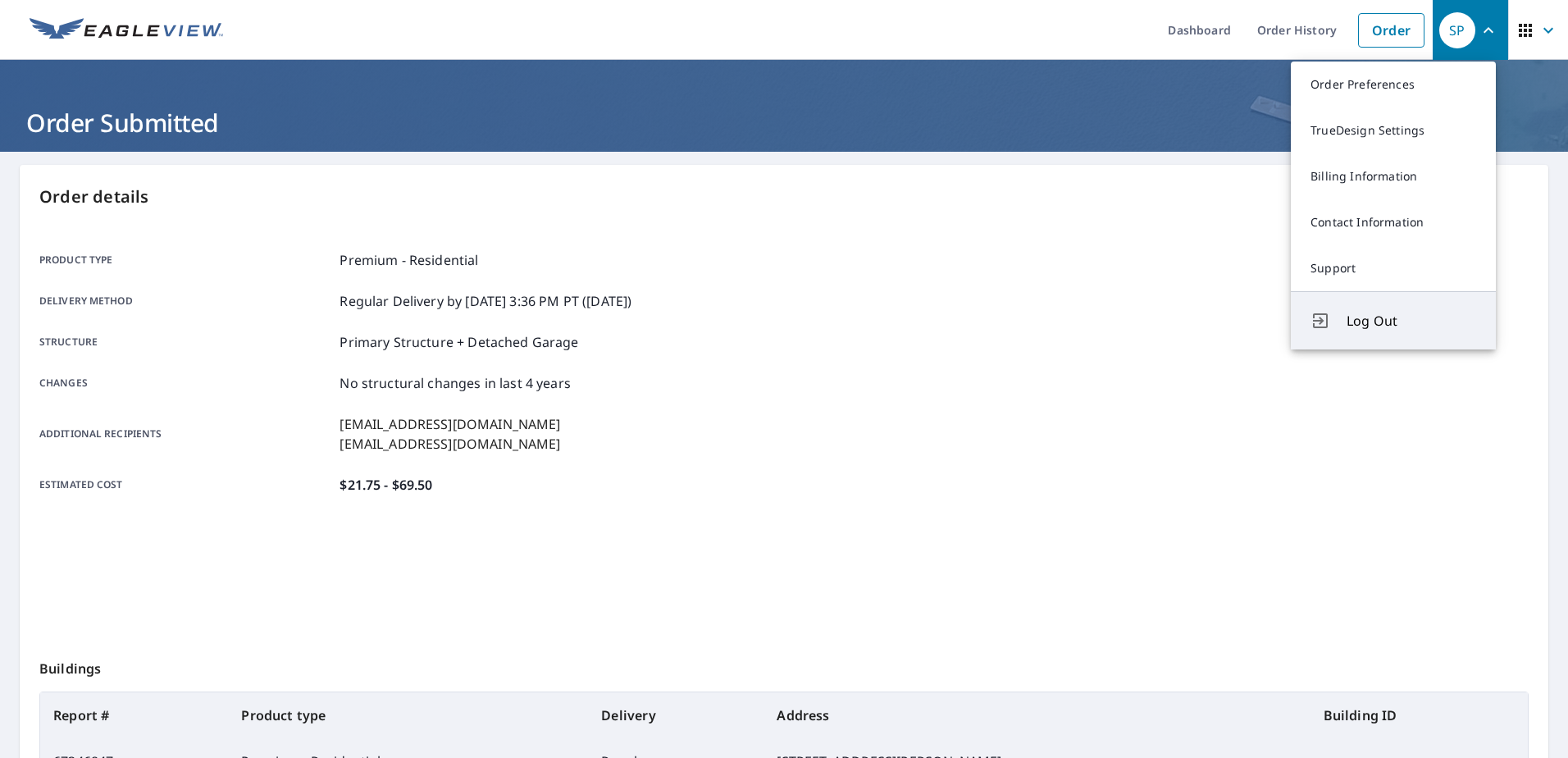
click at [1376, 315] on span "Log Out" at bounding box center [1411, 320] width 130 height 20
